Goal: Find specific page/section: Find specific page/section

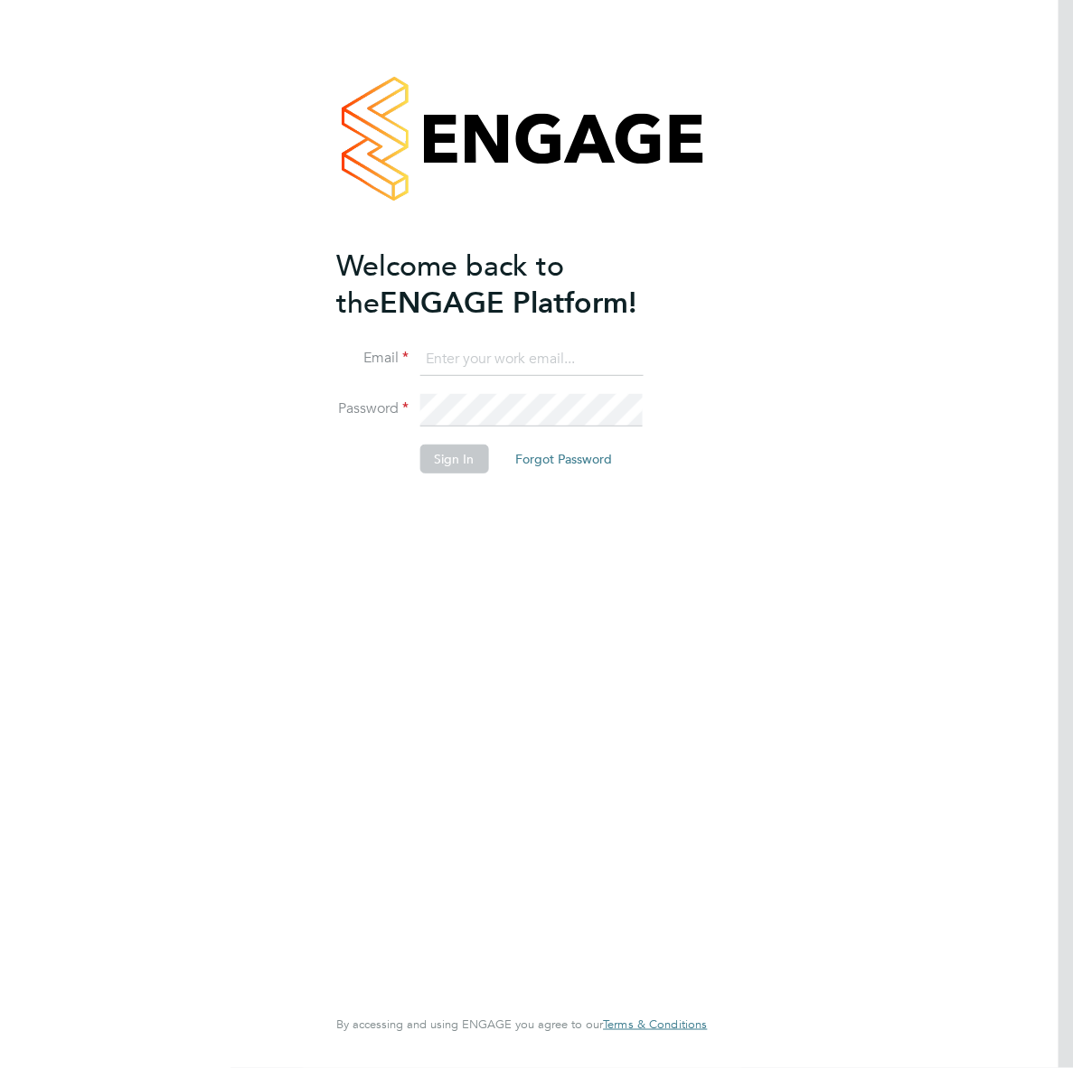
type input "[EMAIL_ADDRESS][DOMAIN_NAME]"
click at [471, 466] on button "Sign In" at bounding box center [453, 459] width 69 height 29
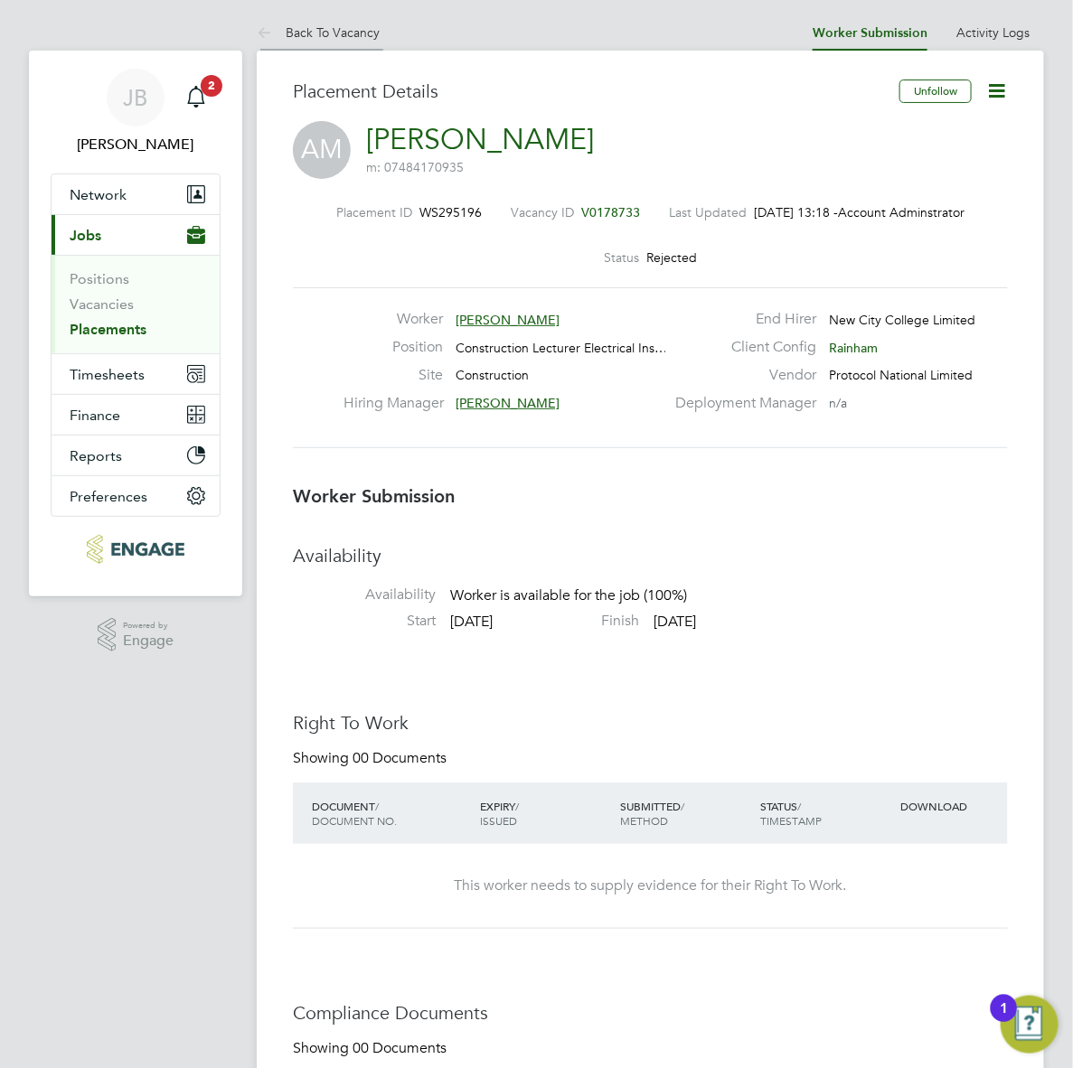
click at [257, 24] on icon at bounding box center [268, 34] width 23 height 23
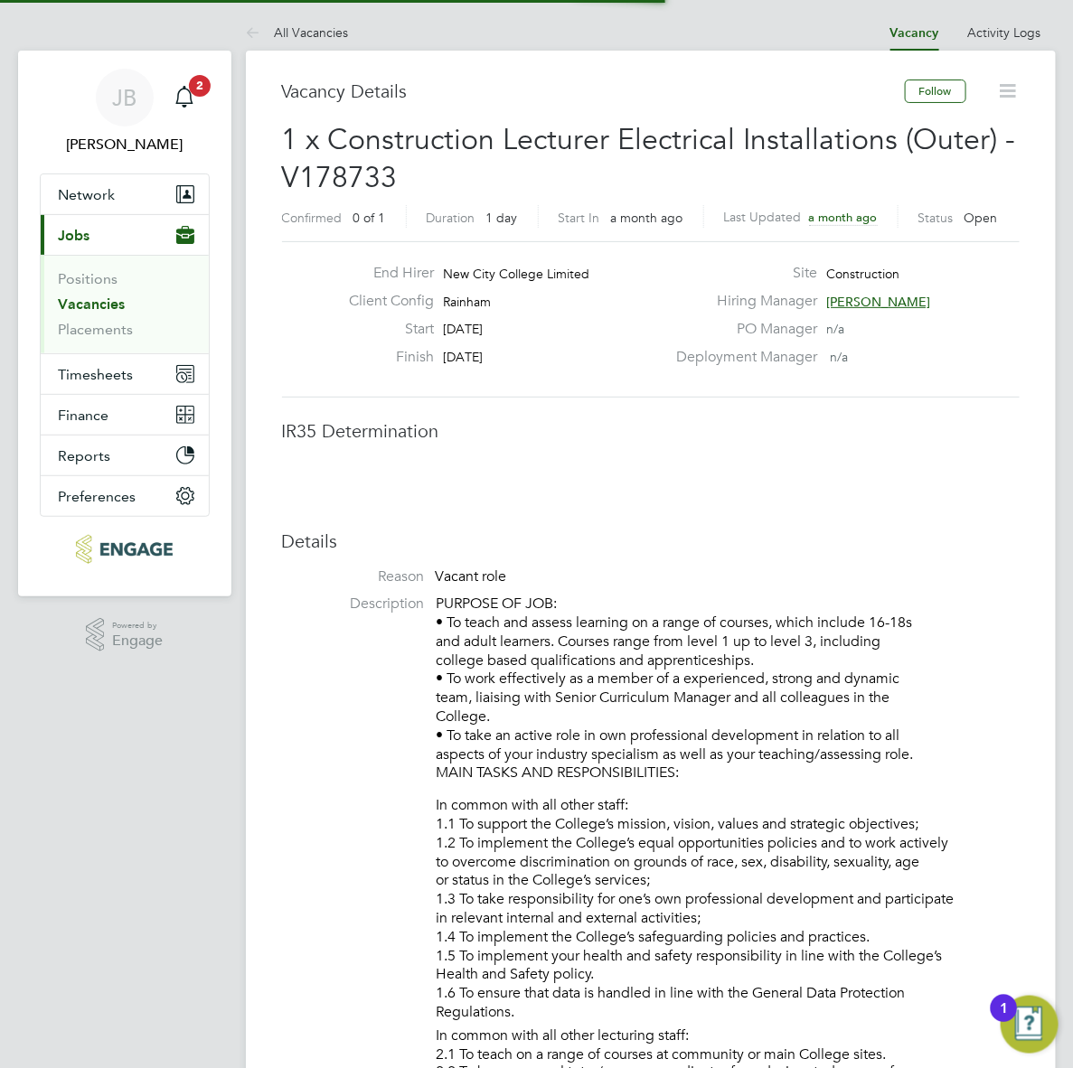
scroll to position [10, 9]
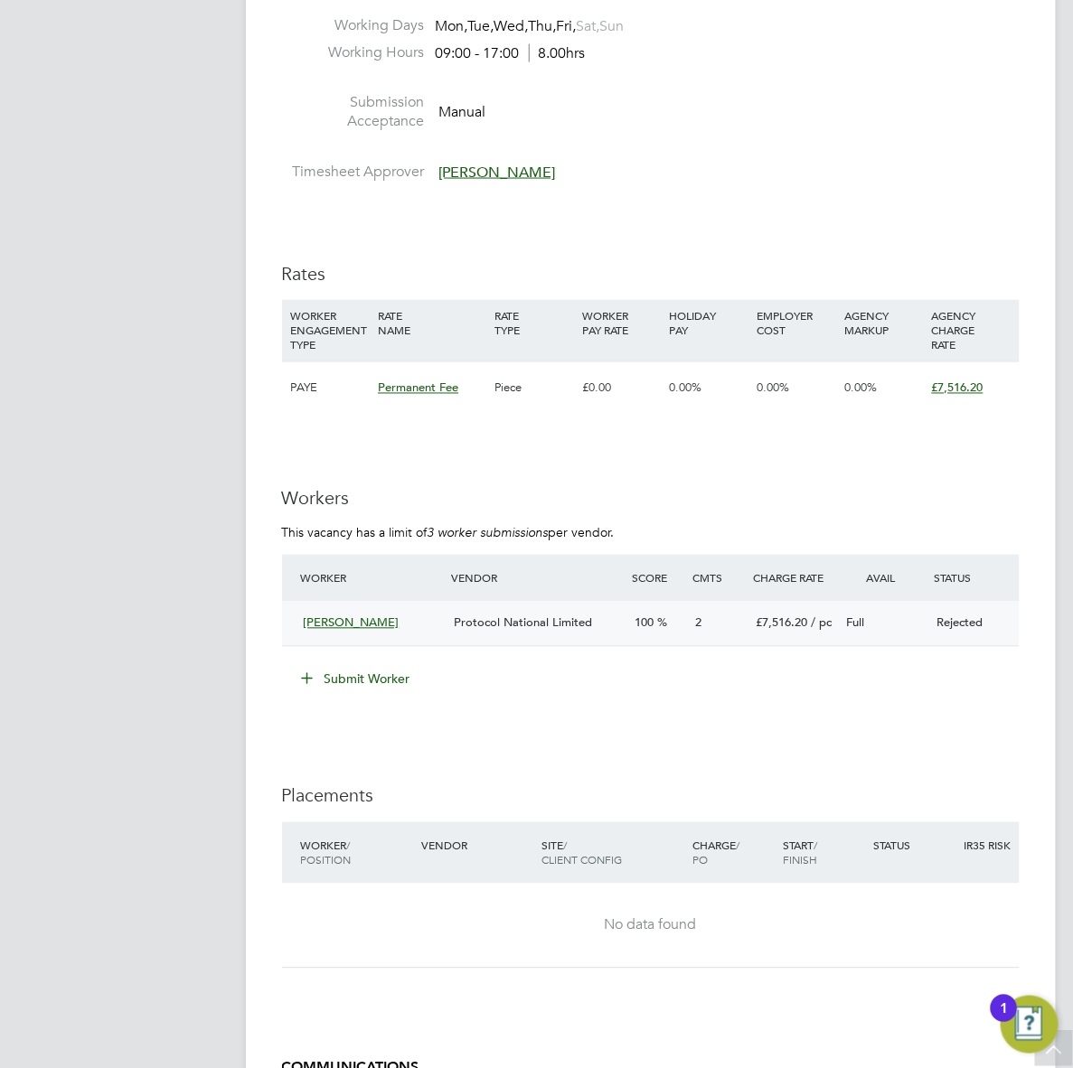
click at [845, 633] on div "Full" at bounding box center [884, 624] width 90 height 30
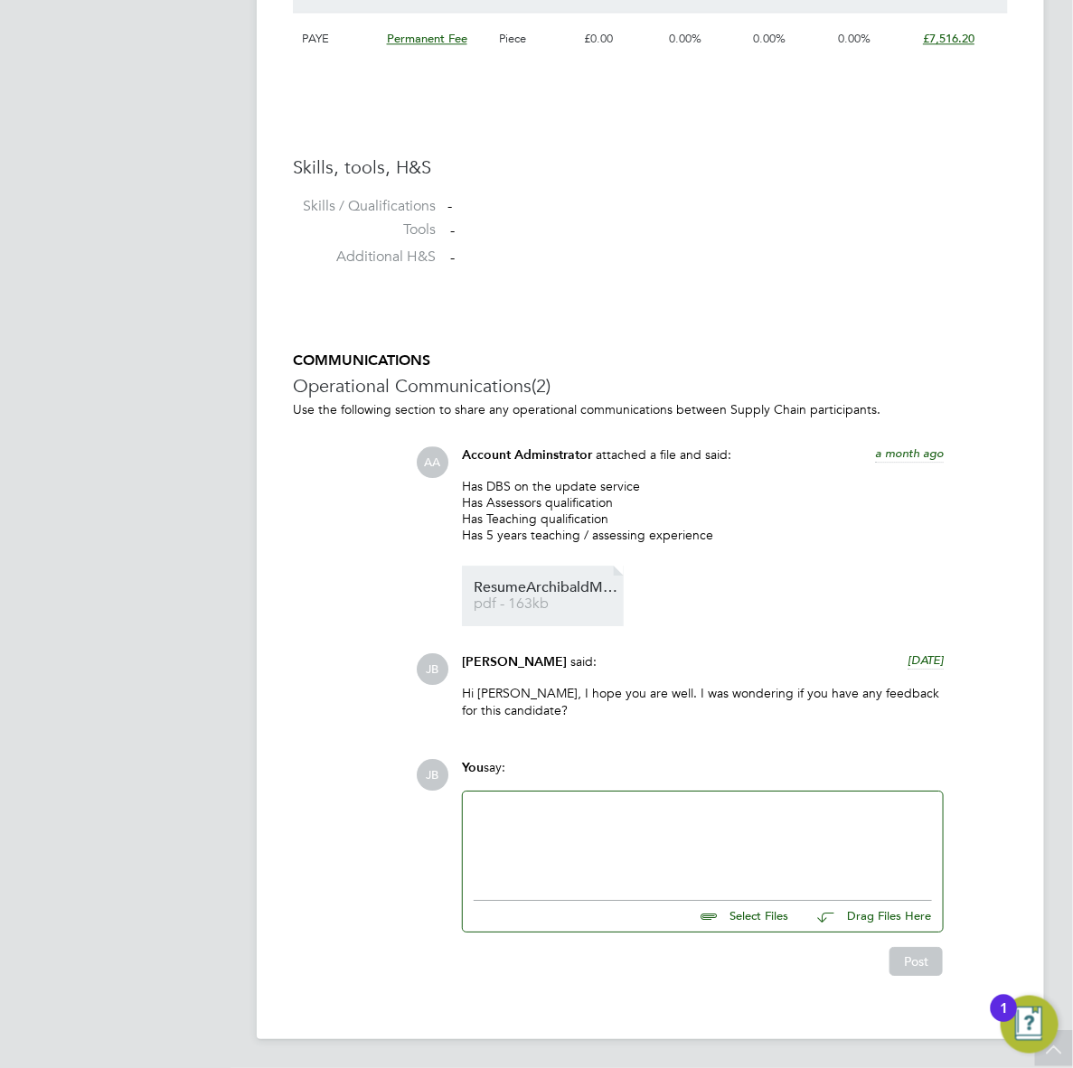
click at [554, 603] on span "pdf - 163kb" at bounding box center [545, 604] width 145 height 14
